Goal: Task Accomplishment & Management: Use online tool/utility

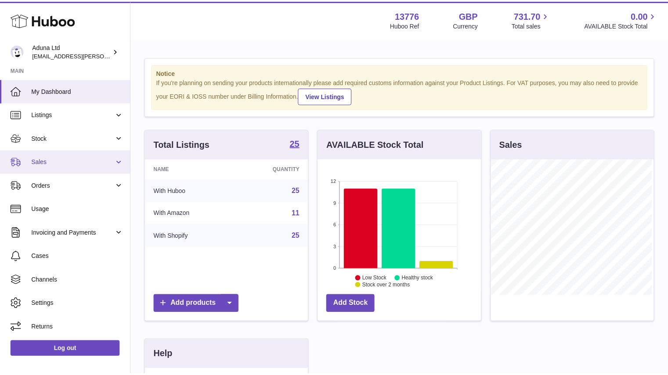
scroll to position [137, 165]
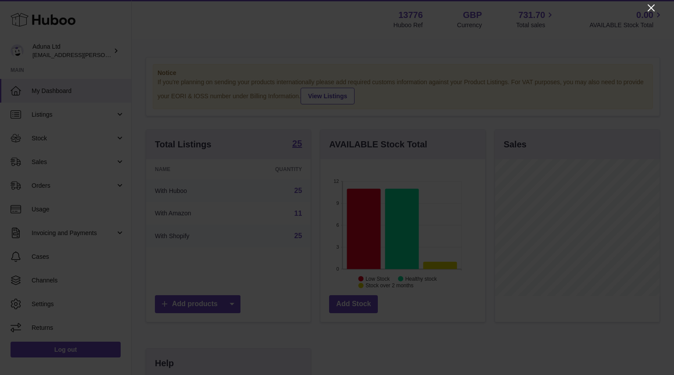
click at [648, 9] on icon "Close" at bounding box center [651, 8] width 11 height 11
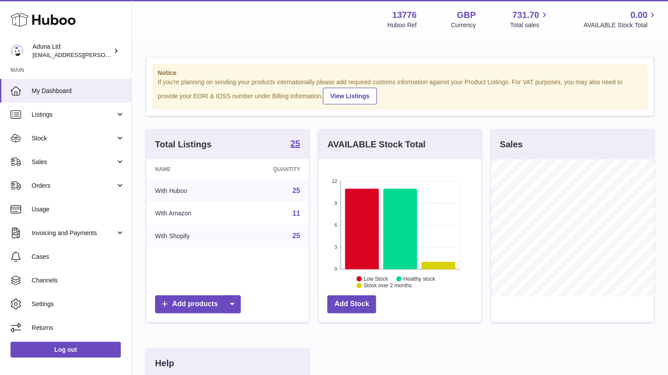
scroll to position [438735, 438709]
click at [67, 162] on span "Sales" at bounding box center [74, 162] width 84 height 8
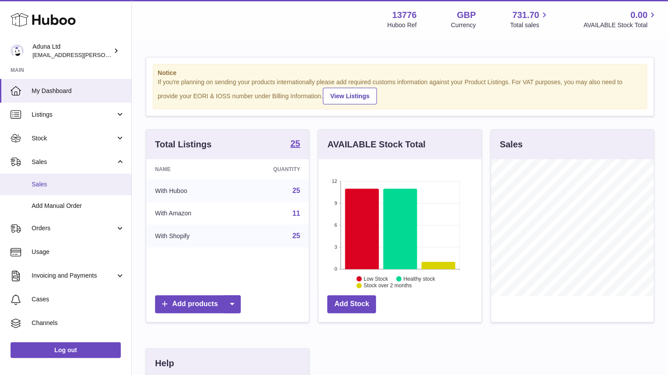
click at [70, 190] on link "Sales" at bounding box center [65, 185] width 131 height 22
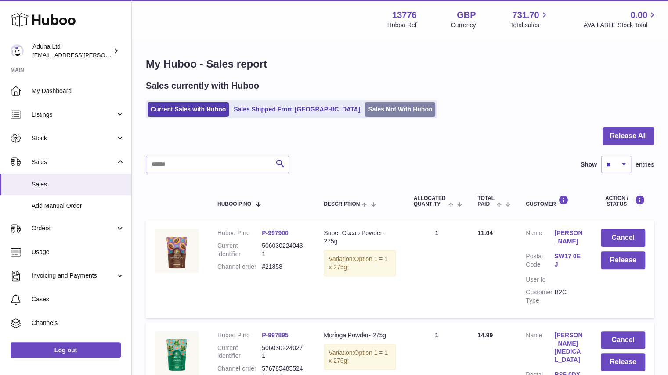
click at [365, 111] on link "Sales Not With Huboo" at bounding box center [400, 109] width 70 height 14
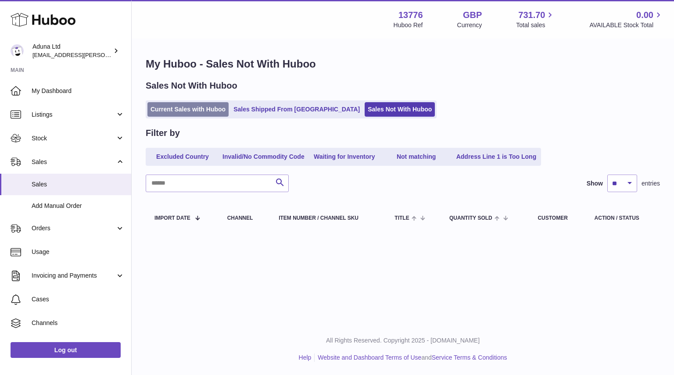
click at [195, 113] on link "Current Sales with Huboo" at bounding box center [187, 109] width 81 height 14
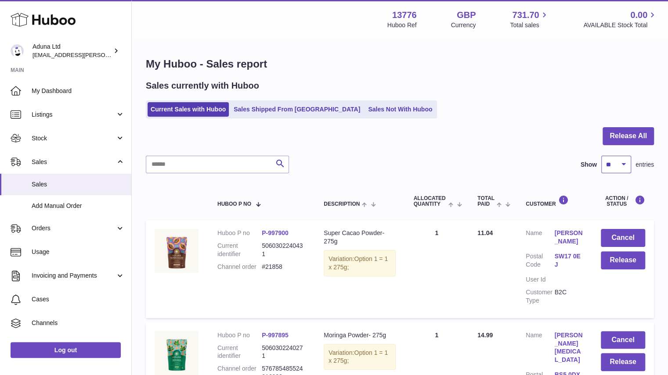
click at [612, 169] on select "** ** ** ***" at bounding box center [616, 165] width 30 height 18
select select "**"
click at [601, 156] on select "** ** ** ***" at bounding box center [616, 165] width 30 height 18
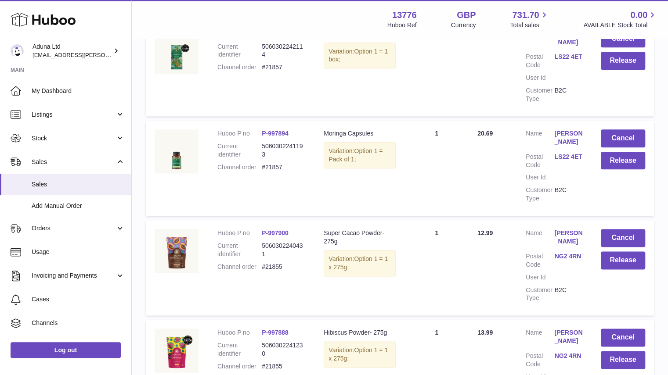
scroll to position [539, 0]
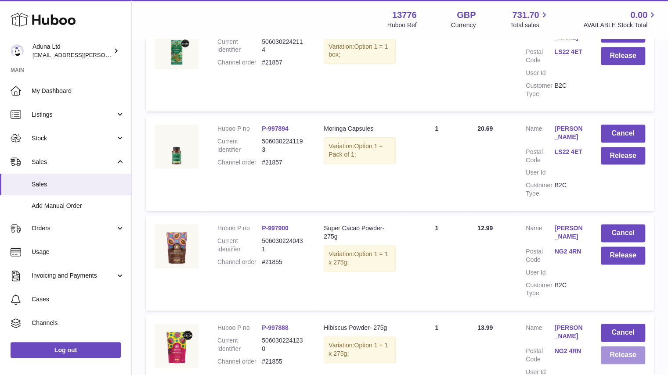
click at [622, 346] on button "Release" at bounding box center [622, 355] width 44 height 18
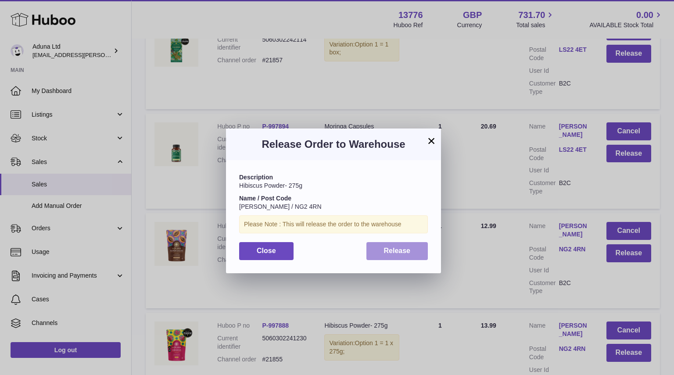
click at [387, 249] on span "Release" at bounding box center [397, 250] width 27 height 7
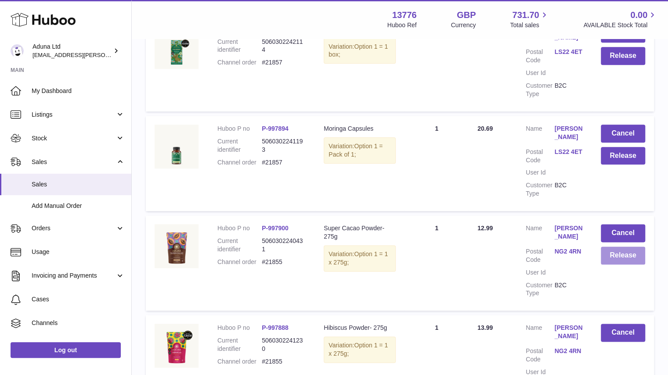
click at [616, 247] on button "Release" at bounding box center [622, 256] width 44 height 18
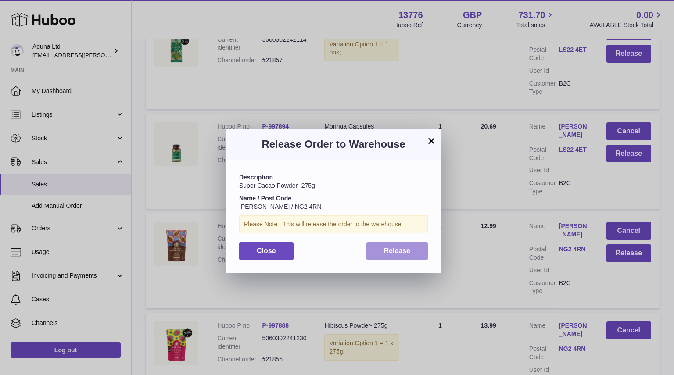
click at [391, 255] on span "Release" at bounding box center [397, 250] width 27 height 7
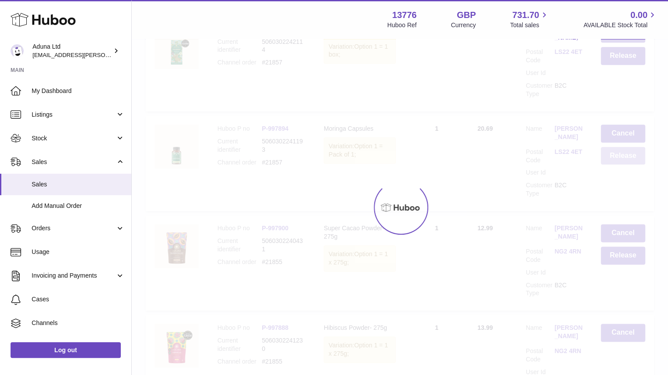
click at [622, 147] on button "Release" at bounding box center [622, 156] width 44 height 18
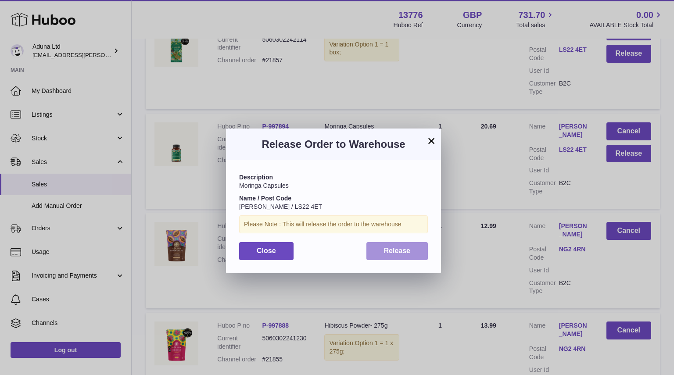
click at [409, 251] on span "Release" at bounding box center [397, 250] width 27 height 7
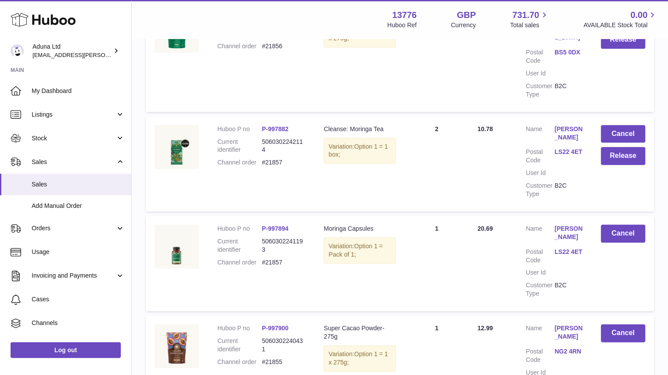
scroll to position [366, 0]
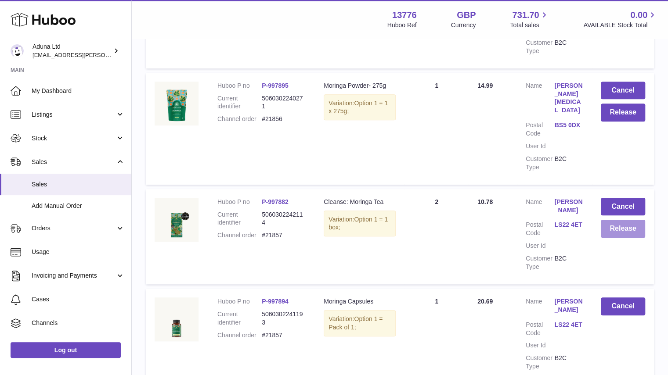
click at [614, 220] on button "Release" at bounding box center [622, 229] width 44 height 18
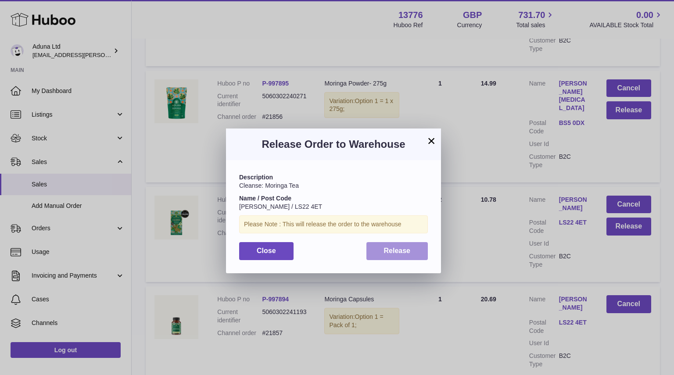
click at [420, 252] on button "Release" at bounding box center [397, 251] width 62 height 18
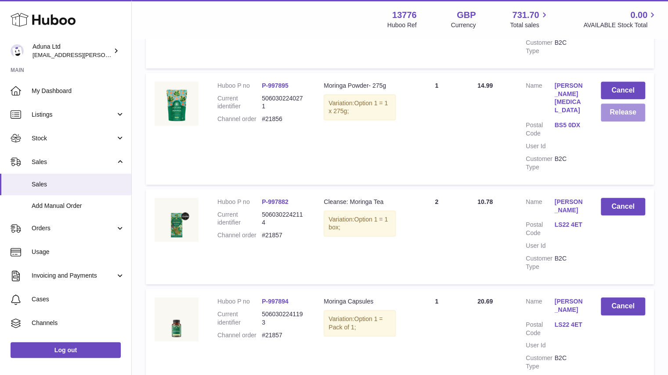
click at [639, 104] on button "Release" at bounding box center [622, 113] width 44 height 18
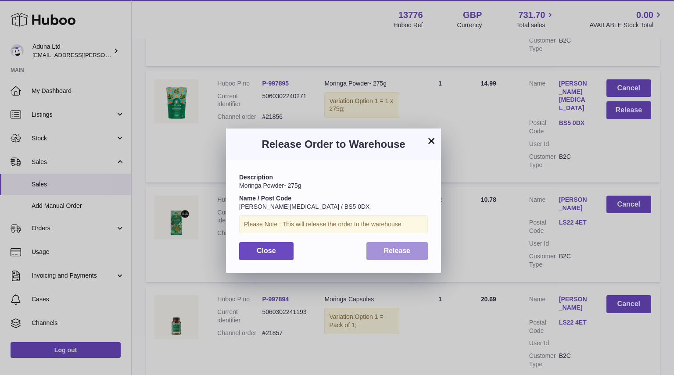
click at [402, 251] on span "Release" at bounding box center [397, 250] width 27 height 7
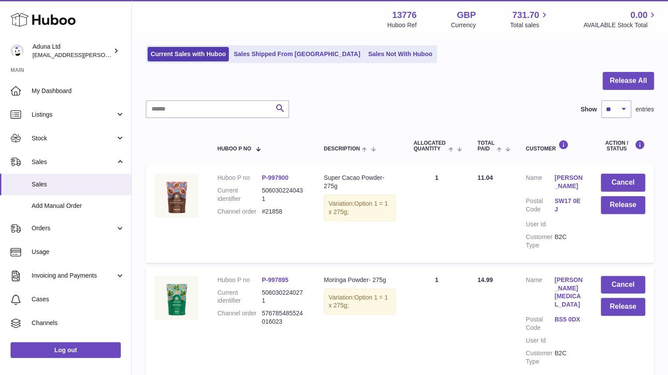
scroll to position [53, 0]
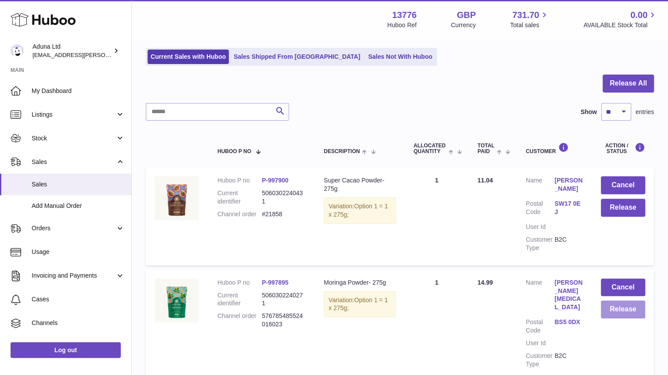
click at [614, 311] on button "Release" at bounding box center [622, 310] width 44 height 18
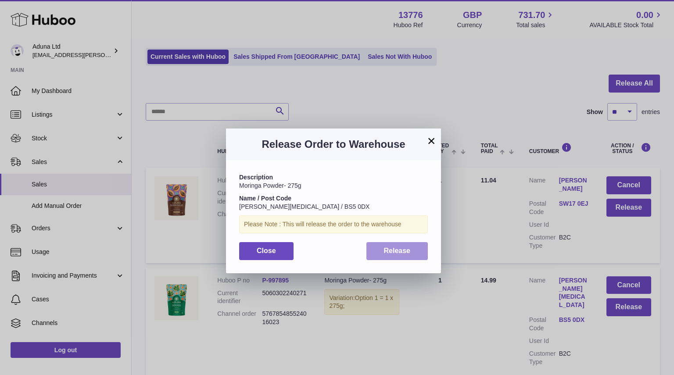
click at [398, 251] on span "Release" at bounding box center [397, 250] width 27 height 7
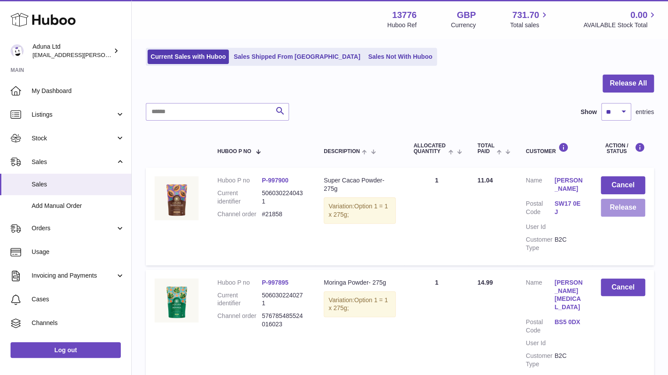
click at [617, 214] on button "Release" at bounding box center [622, 208] width 44 height 18
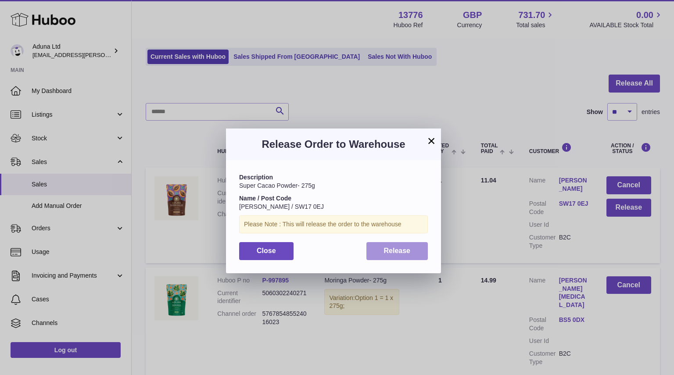
click at [403, 253] on span "Release" at bounding box center [397, 250] width 27 height 7
